Goal: Task Accomplishment & Management: Manage account settings

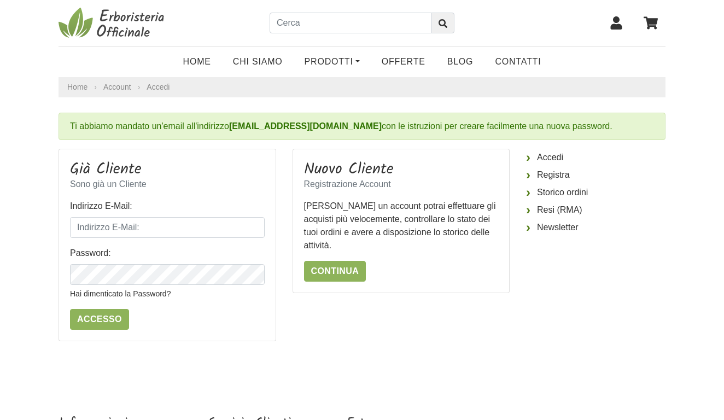
click at [132, 27] on img at bounding box center [113, 23] width 109 height 33
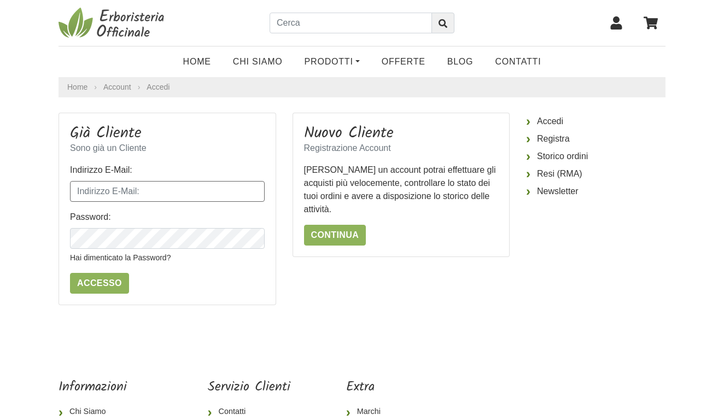
type input "[EMAIL_ADDRESS][DOMAIN_NAME]"
click at [98, 283] on input "Accesso" at bounding box center [99, 283] width 59 height 21
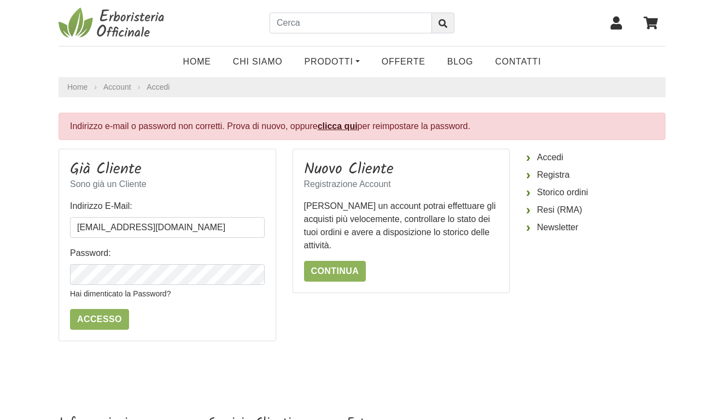
click at [248, 318] on form "Indirizzo E-Mail: ale.signo@me.com Password: Hai dimenticato la Password? Acces…" at bounding box center [167, 265] width 195 height 130
click at [111, 323] on input "Accesso" at bounding box center [99, 319] width 59 height 21
click at [98, 319] on input "Accesso" at bounding box center [99, 319] width 59 height 21
